Goal: Information Seeking & Learning: Stay updated

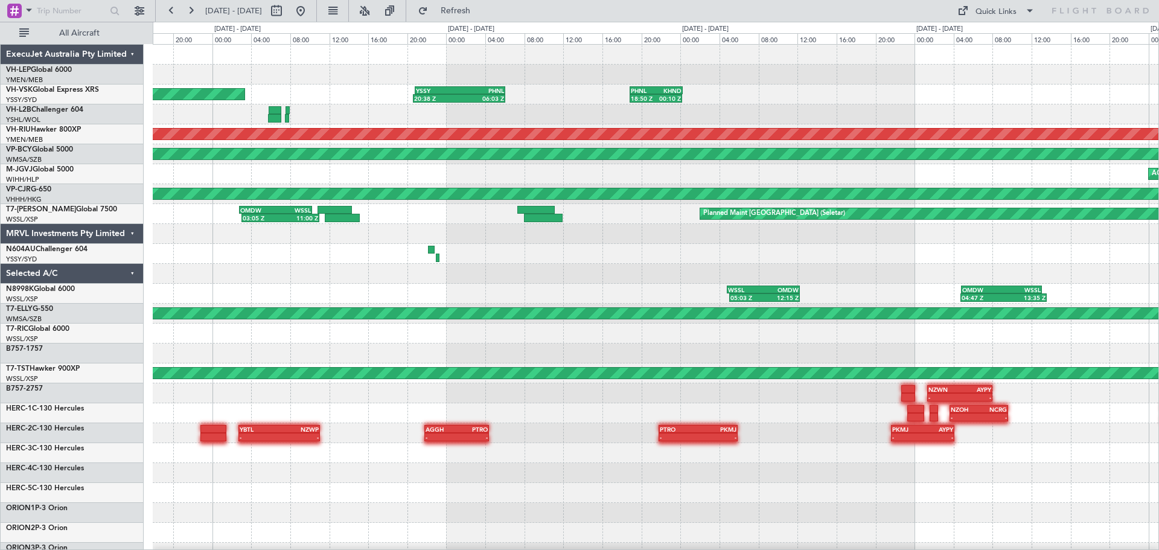
click at [561, 119] on div at bounding box center [655, 114] width 1005 height 20
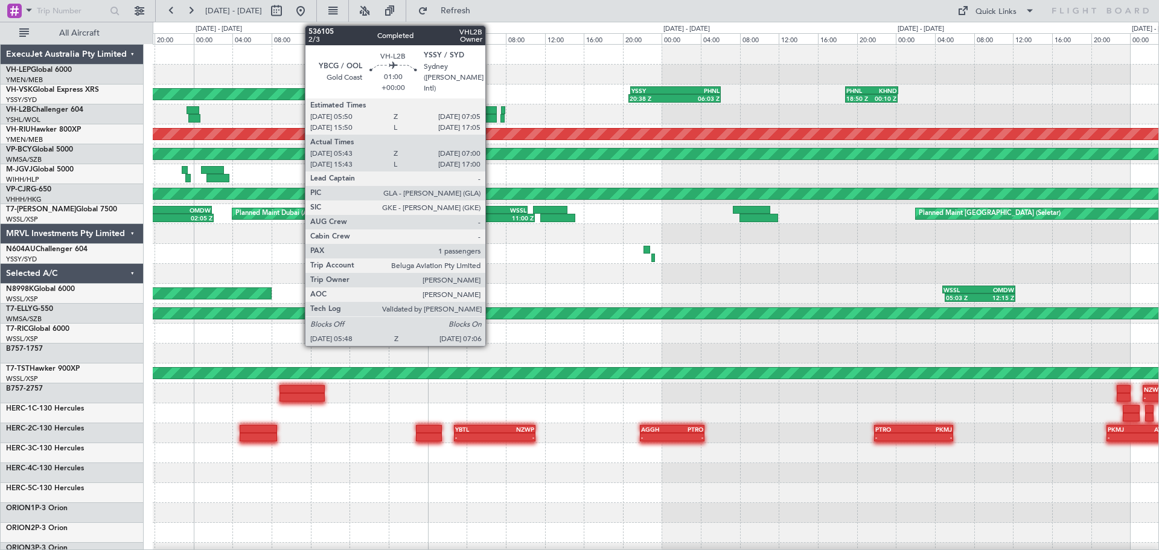
click at [802, 138] on div "Unplanned Maint Sydney ([PERSON_NAME] Intl) 20:38 Z 06:03 Z YSSY 20:50 Z PHNL 0…" at bounding box center [655, 373] width 1005 height 657
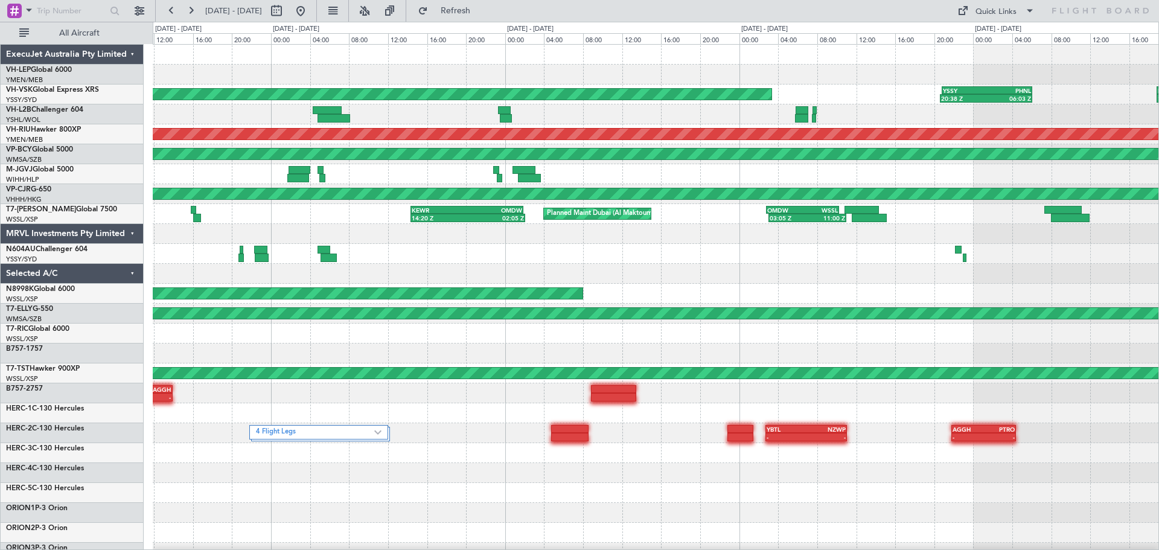
click at [780, 171] on div "Unplanned Maint Wichita (Wichita Mid-continent) Unplanned Maint Sydney ([PERSON…" at bounding box center [655, 373] width 1005 height 657
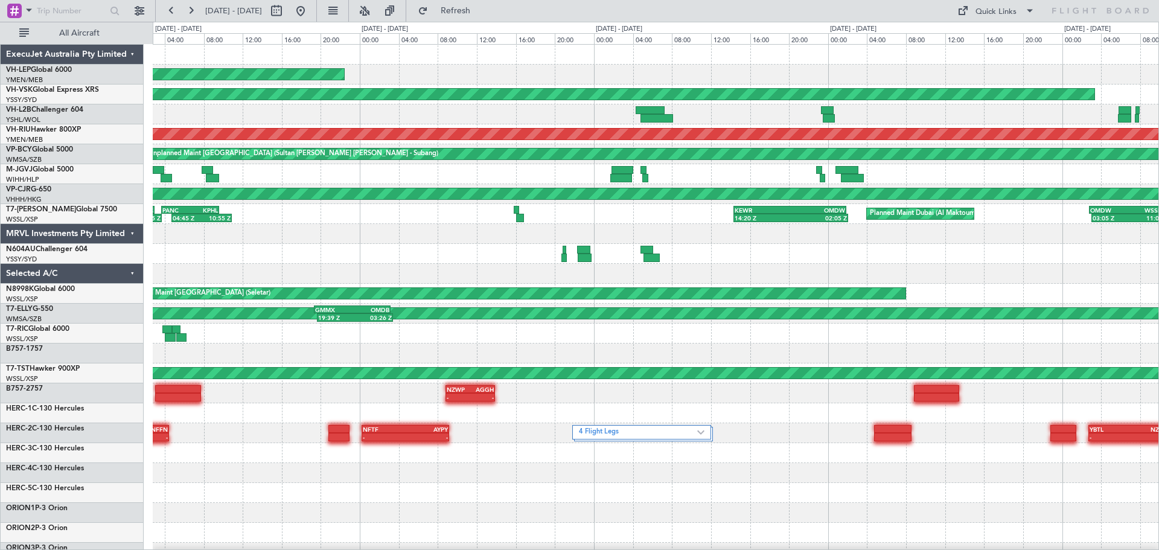
click at [763, 192] on div "Unplanned Maint Wichita (Wichita Mid-continent) Unplanned Maint Sydney ([PERSON…" at bounding box center [655, 373] width 1005 height 657
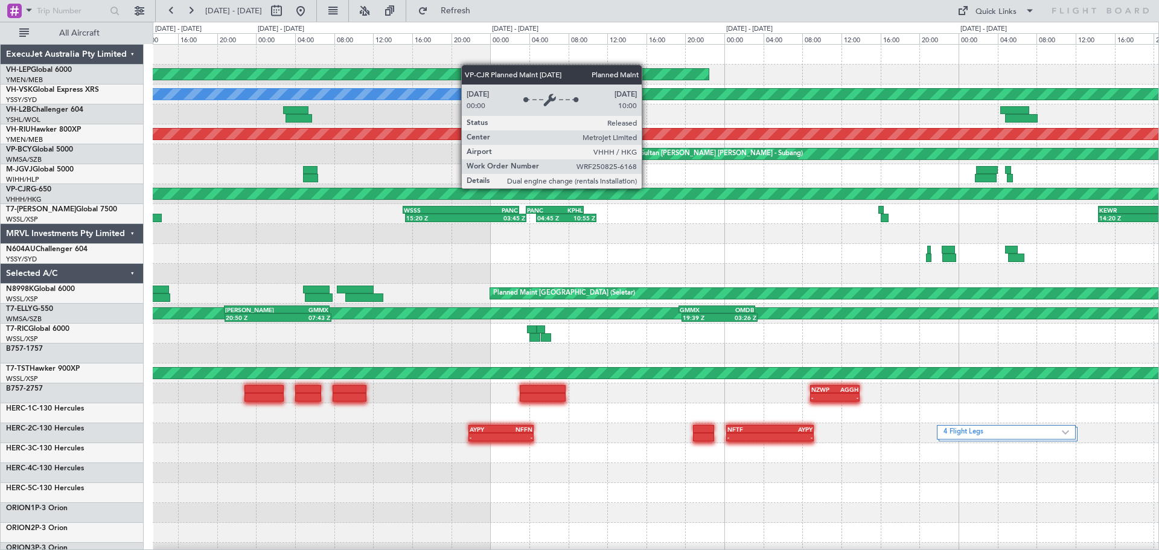
click at [918, 214] on div "Unplanned Maint Wichita (Wichita Mid-continent) Unplanned Maint Sydney ([PERSON…" at bounding box center [655, 373] width 1005 height 657
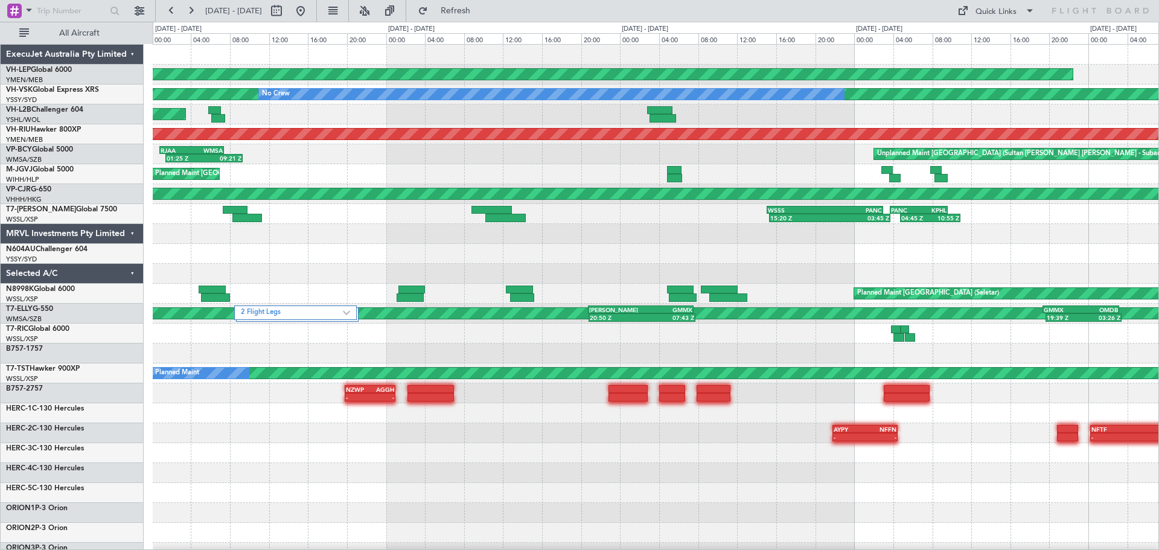
click at [777, 197] on div "Unplanned Maint Wichita (Wichita Mid-continent) Unplanned Maint Sydney ([PERSON…" at bounding box center [655, 373] width 1005 height 657
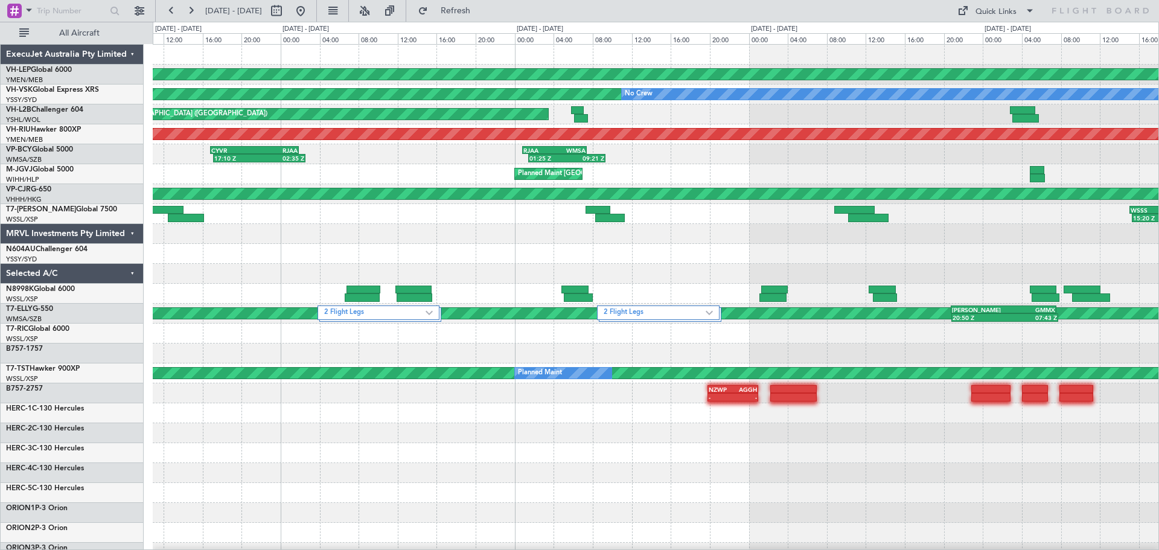
click at [357, 289] on div "Unplanned Maint Wichita (Wichita Mid-continent) Unplanned Maint Sydney ([PERSON…" at bounding box center [655, 393] width 1005 height 697
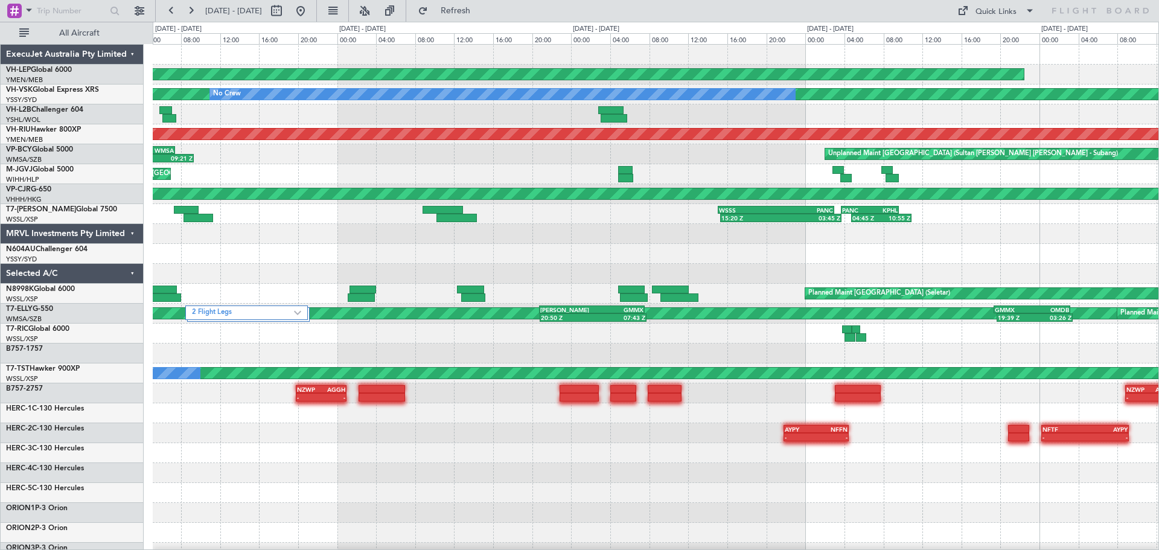
click at [454, 297] on div "Unplanned Maint Wichita (Wichita Mid-continent) Unplanned Maint Sydney ([PERSON…" at bounding box center [655, 393] width 1005 height 697
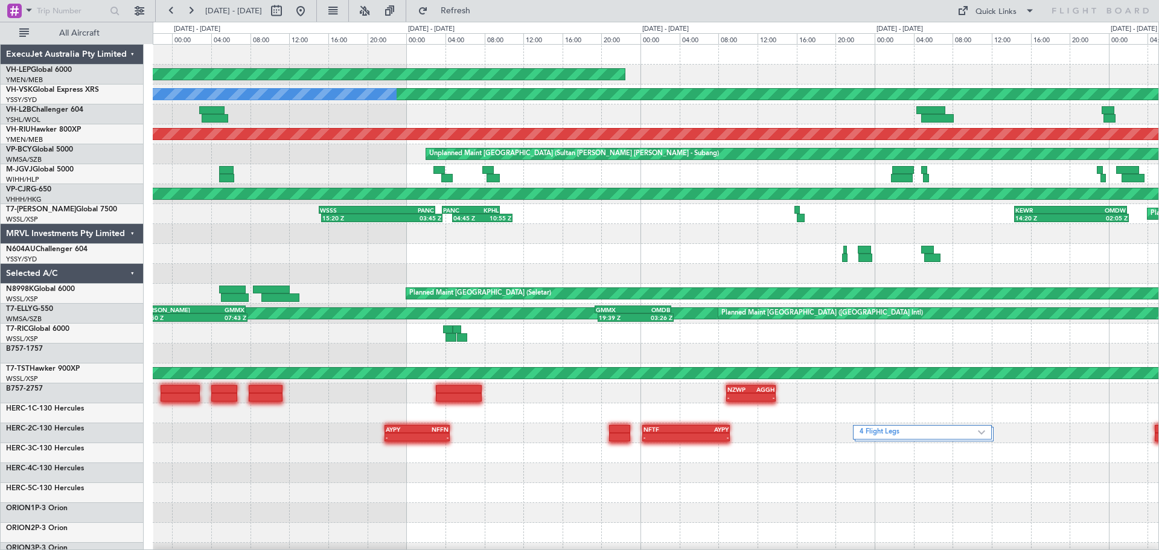
click at [405, 320] on div "Unplanned Maint Wichita (Wichita Mid-continent) Unplanned Maint Sydney ([PERSON…" at bounding box center [655, 393] width 1005 height 697
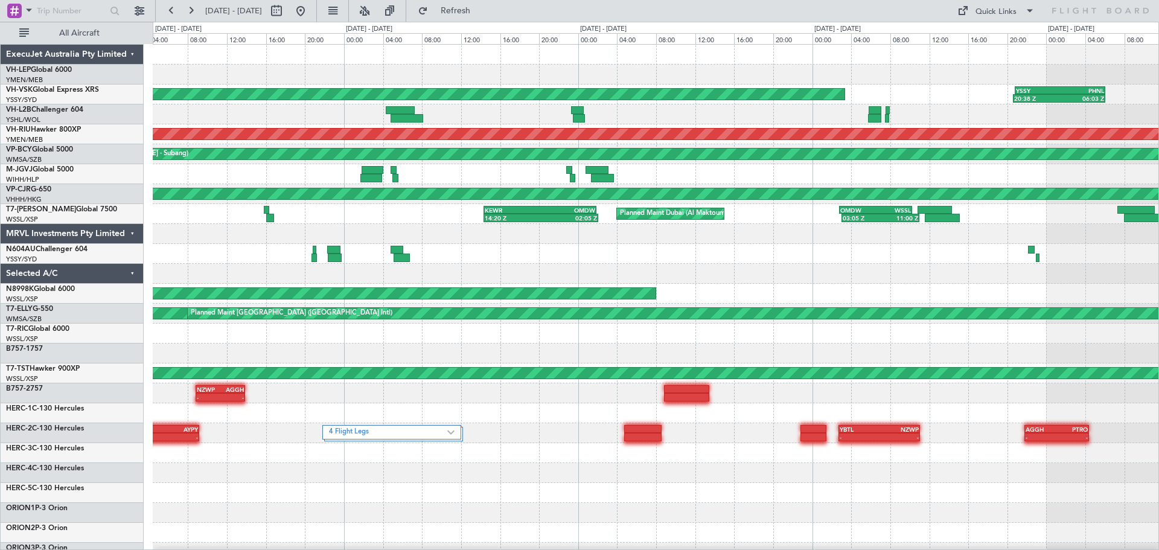
click at [430, 311] on div "Unplanned Maint Wichita (Wichita Mid-continent) Unplanned Maint Sydney ([PERSON…" at bounding box center [655, 373] width 1005 height 657
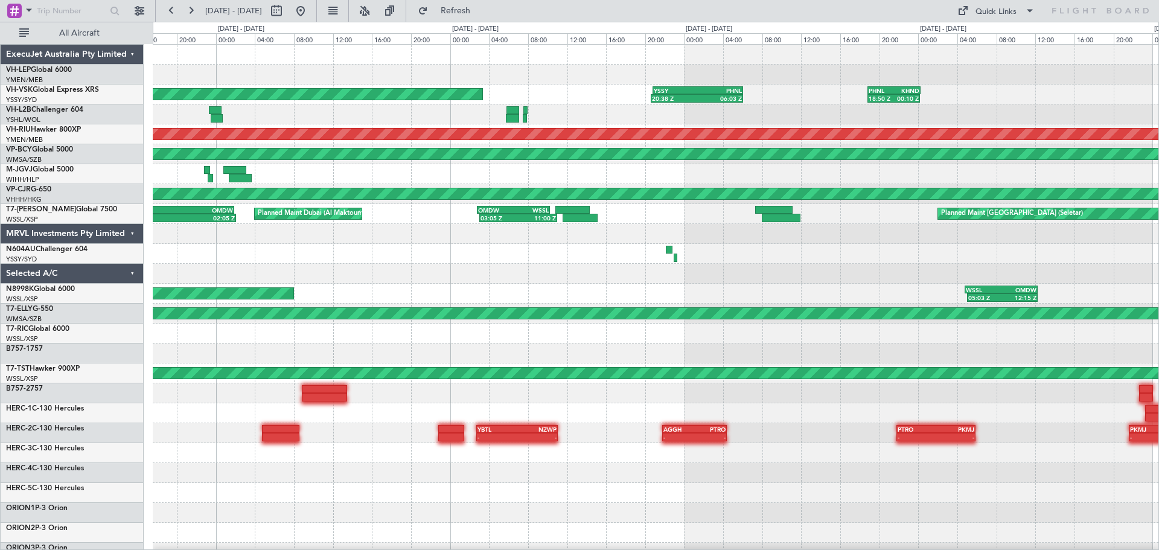
click at [371, 296] on div "Unplanned Maint Sydney ([PERSON_NAME] Intl) YSSY 20:50 Z PHNL 06:05 Z 20:38 Z 0…" at bounding box center [655, 373] width 1005 height 657
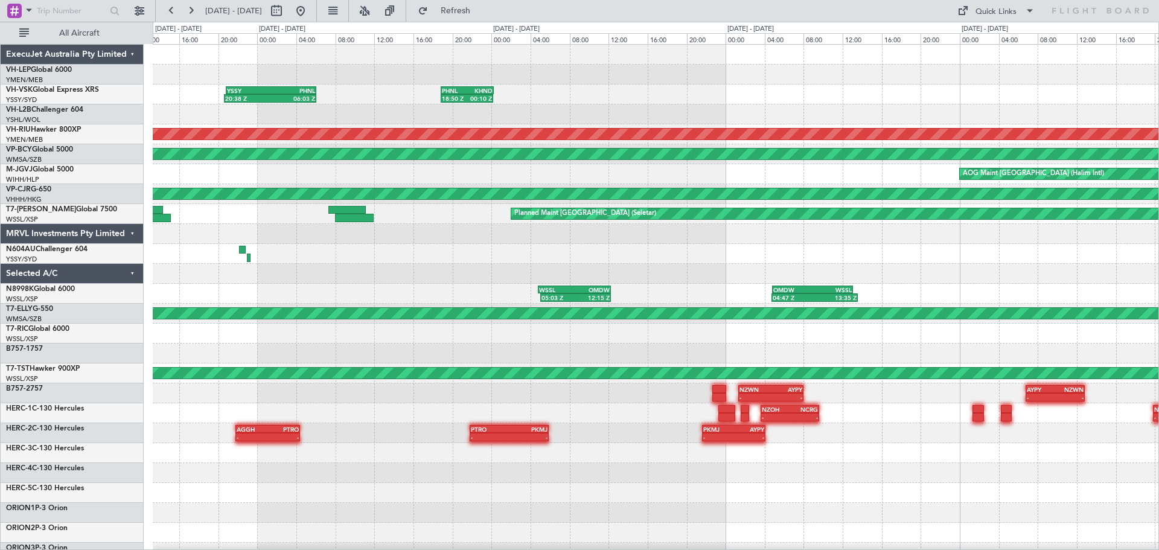
click at [409, 316] on div "YSSY 20:50 Z PHNL 06:05 Z 20:38 Z 06:03 Z 18:50 Z 00:10 Z PHNL 18:50 Z KHND 00:…" at bounding box center [655, 373] width 1005 height 657
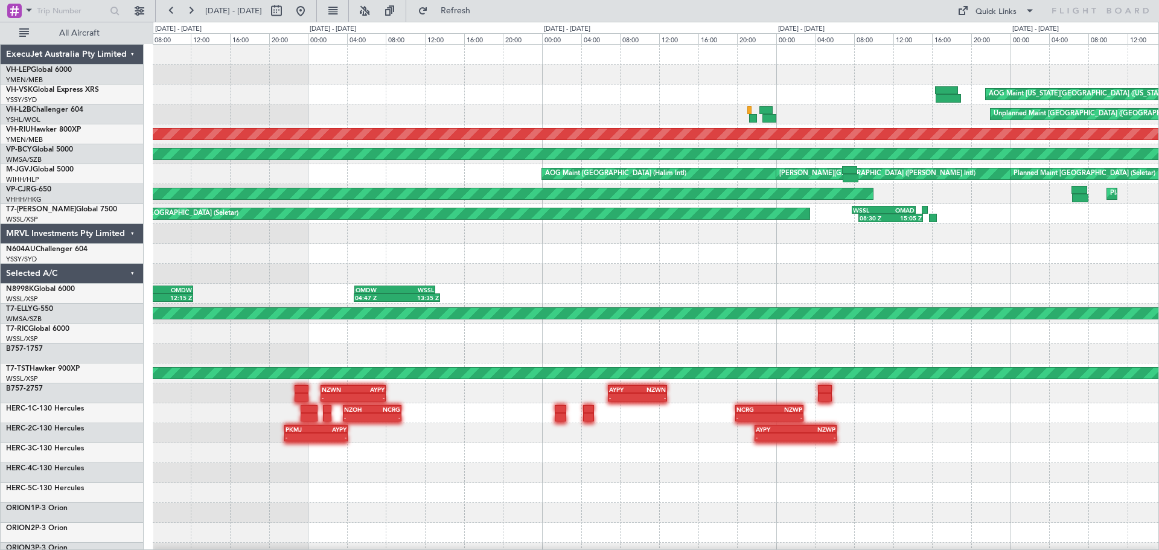
click at [245, 310] on div "AOG Maint [US_STATE][GEOGRAPHIC_DATA] ([US_STATE] City Intl) PHNL 18:50 Z KHND …" at bounding box center [655, 373] width 1005 height 657
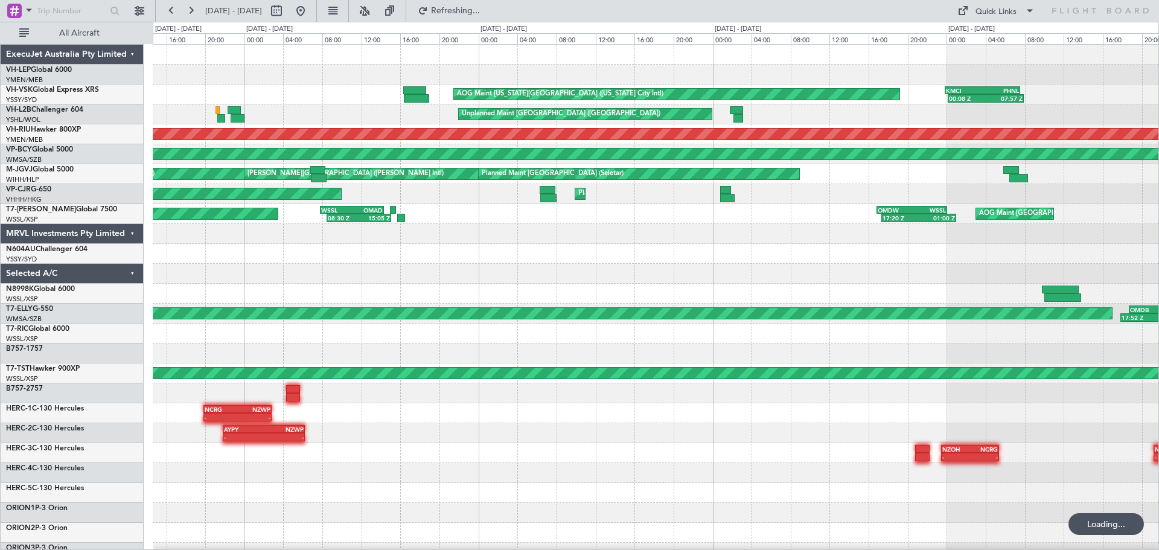
click at [345, 339] on div "AOG Maint [US_STATE][GEOGRAPHIC_DATA] ([US_STATE] City Intl) KMCI 23:50 Z PHNL …" at bounding box center [655, 373] width 1005 height 657
